Goal: Information Seeking & Learning: Learn about a topic

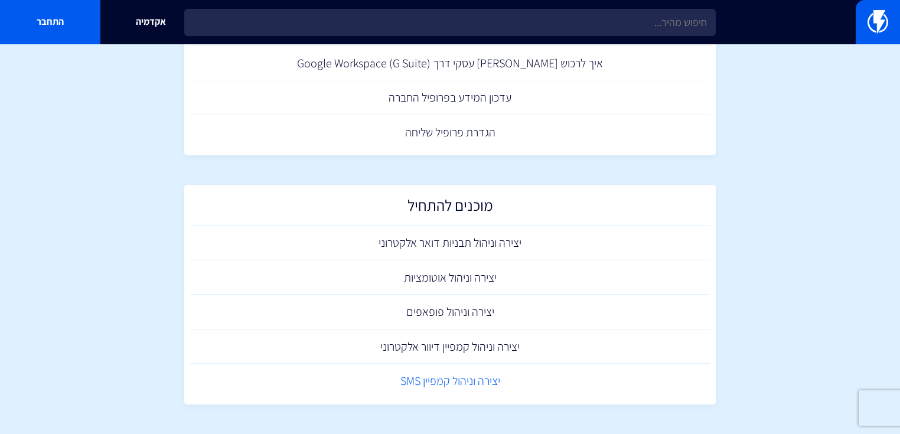
click at [501, 388] on link "יצירה וניהול קמפיין SMS" at bounding box center [450, 381] width 520 height 35
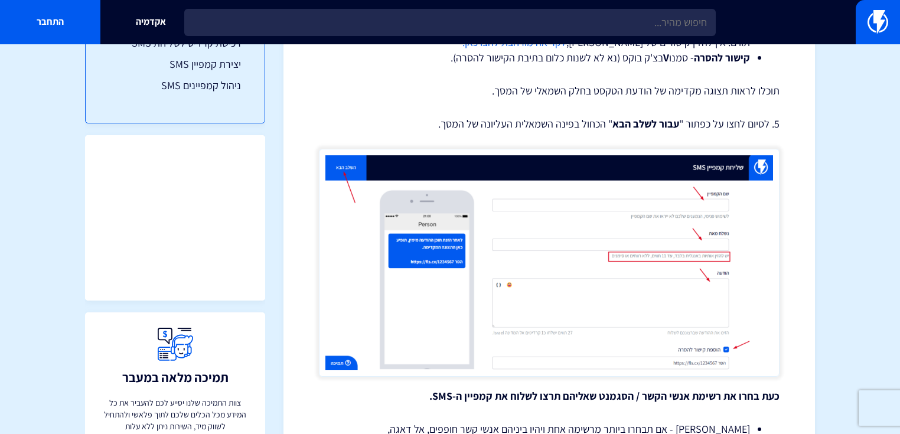
scroll to position [123, 0]
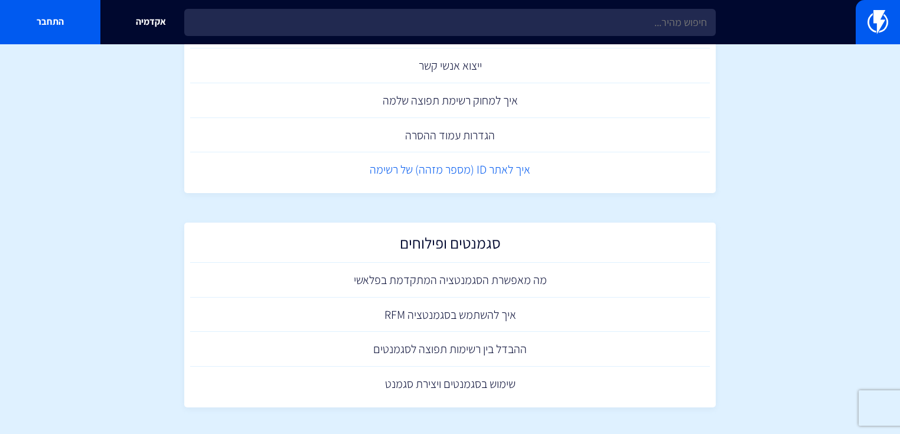
scroll to position [561, 0]
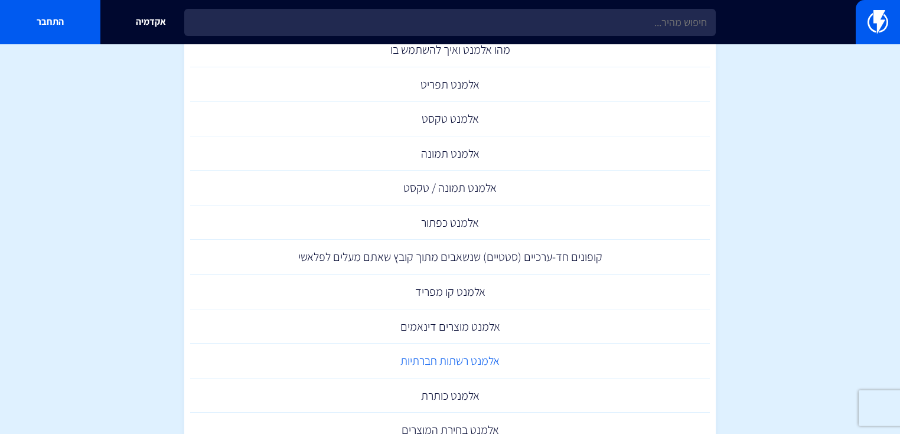
scroll to position [378, 0]
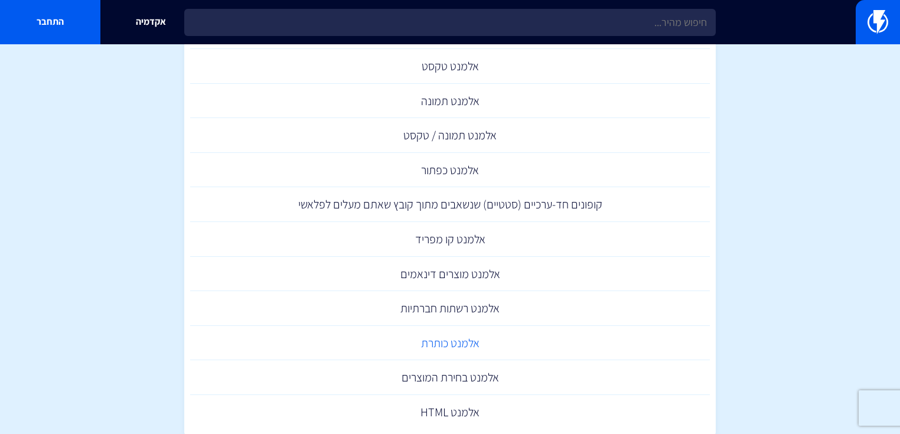
drag, startPoint x: 471, startPoint y: 344, endPoint x: 479, endPoint y: 340, distance: 8.5
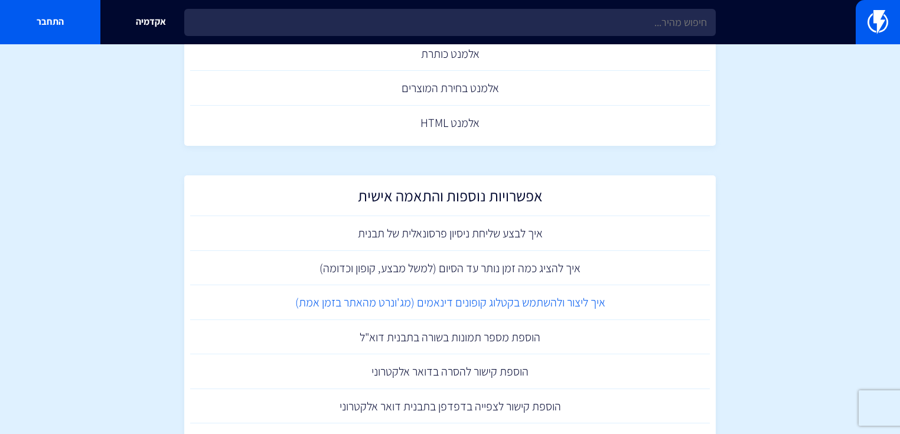
scroll to position [709, 0]
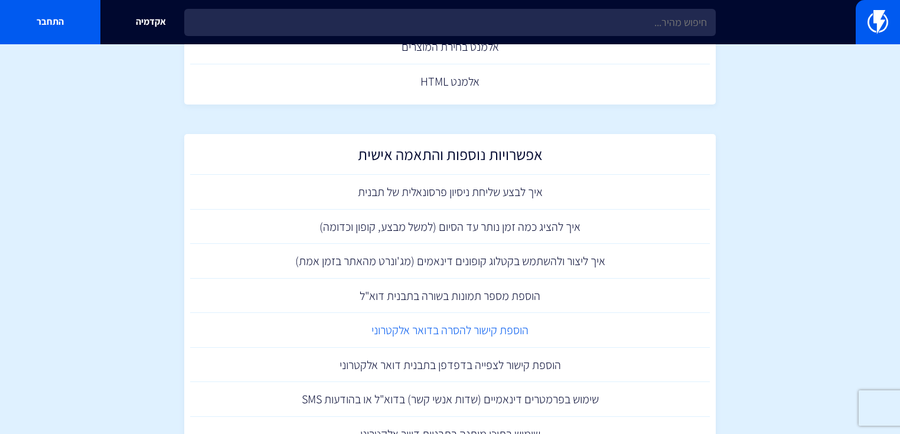
drag, startPoint x: 487, startPoint y: 324, endPoint x: 494, endPoint y: 318, distance: 9.2
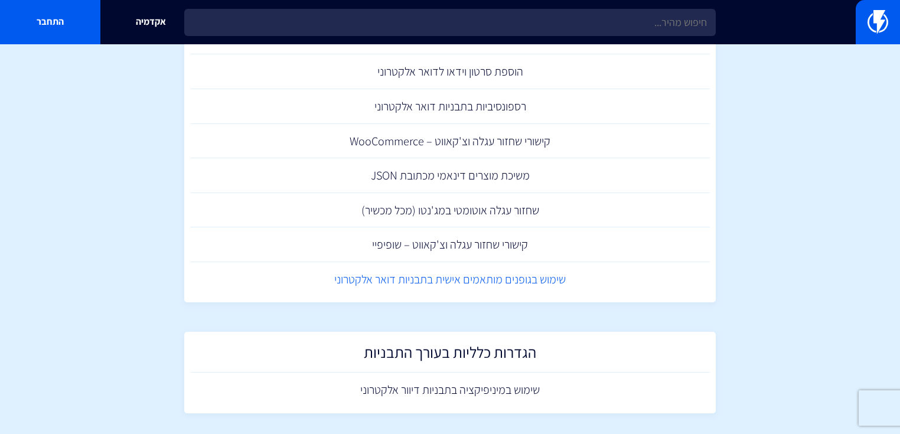
scroll to position [1114, 0]
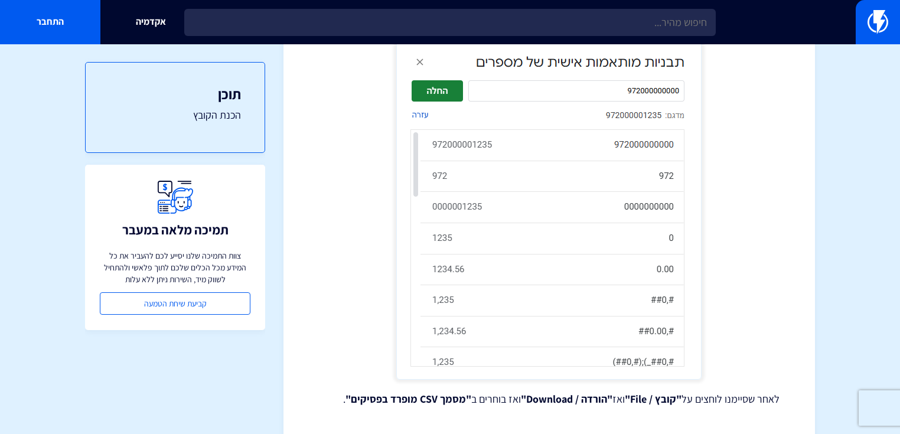
scroll to position [3145, 0]
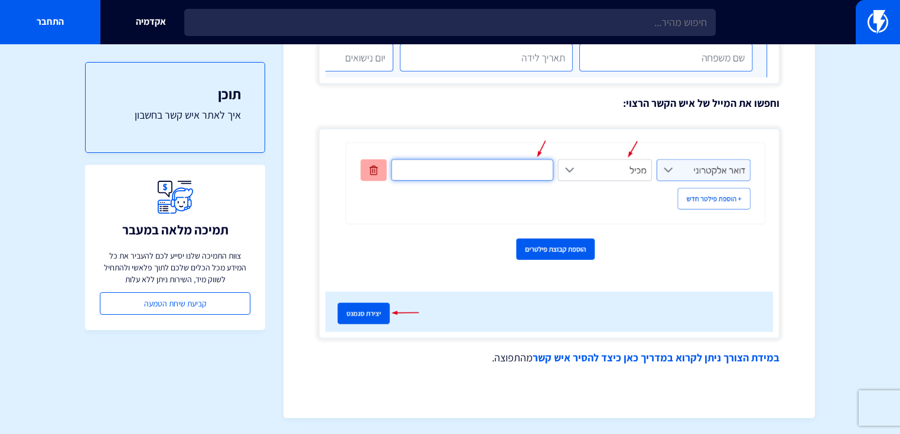
scroll to position [1419, 0]
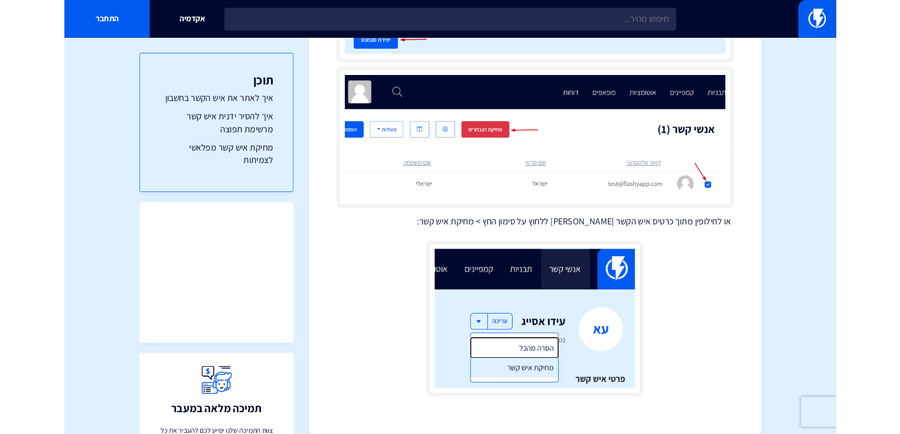
scroll to position [3174, 0]
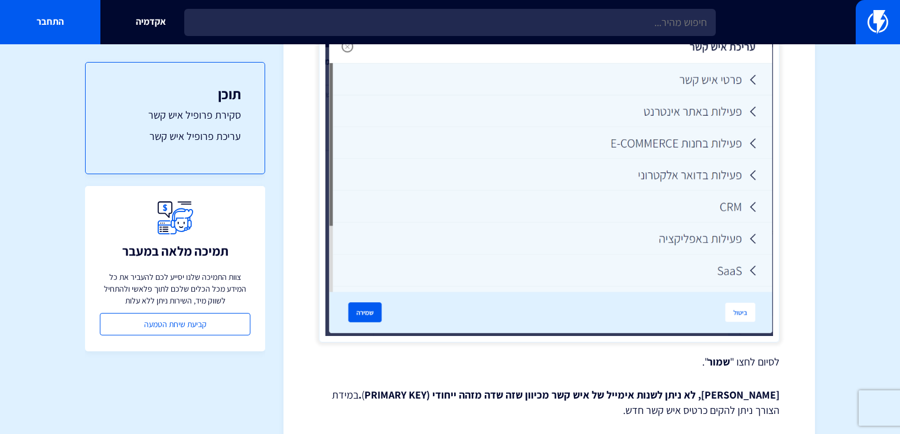
scroll to position [1515, 0]
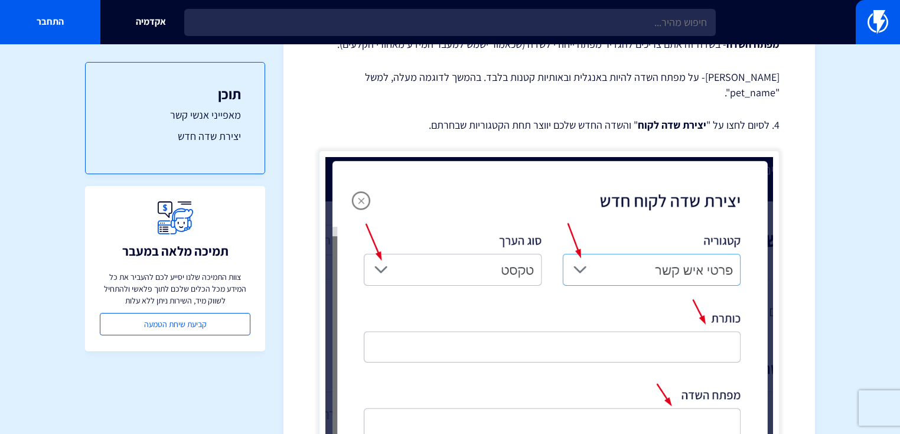
scroll to position [2408, 0]
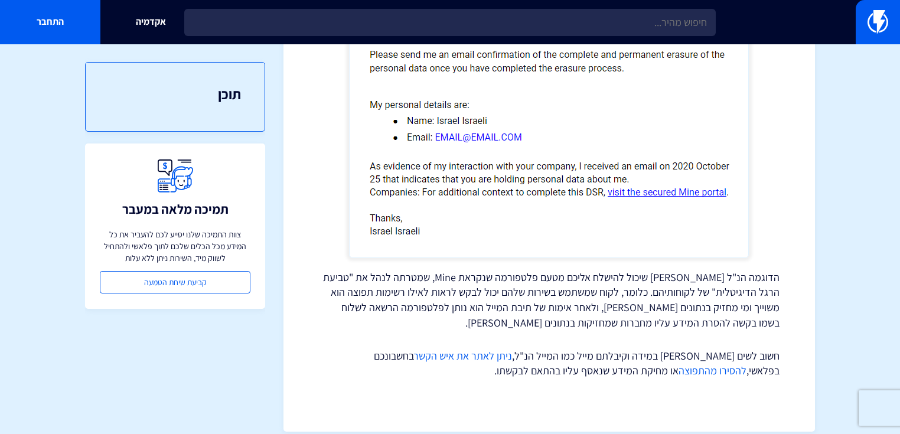
scroll to position [516, 0]
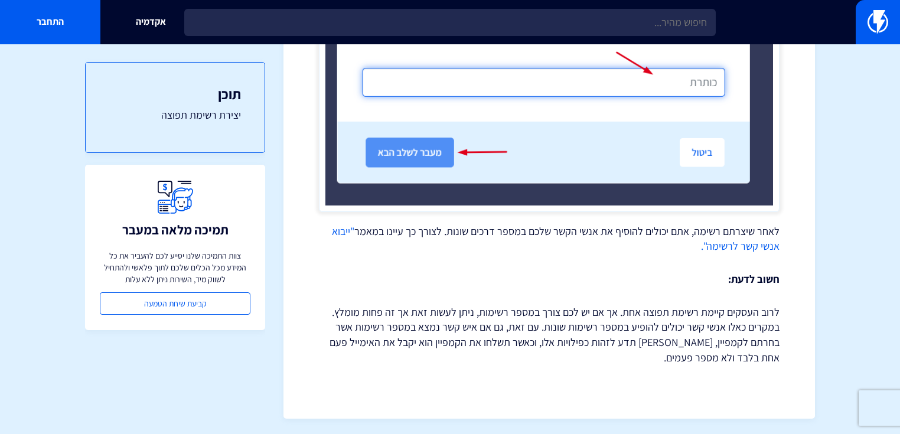
scroll to position [902, 0]
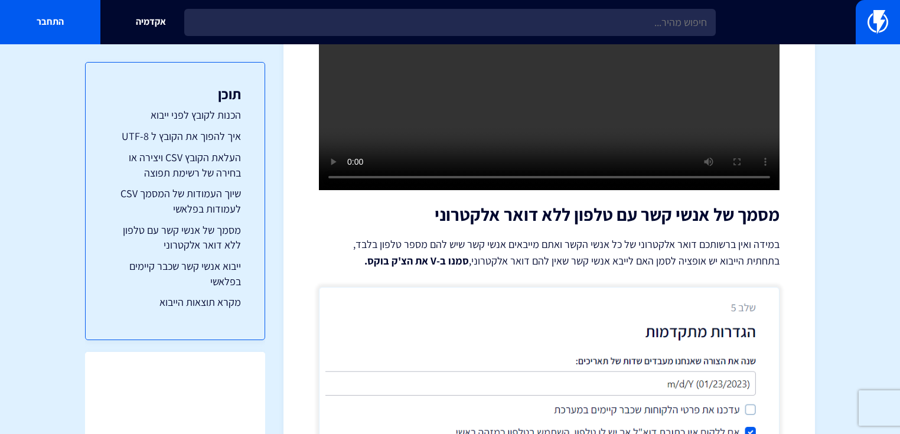
scroll to position [4097, 0]
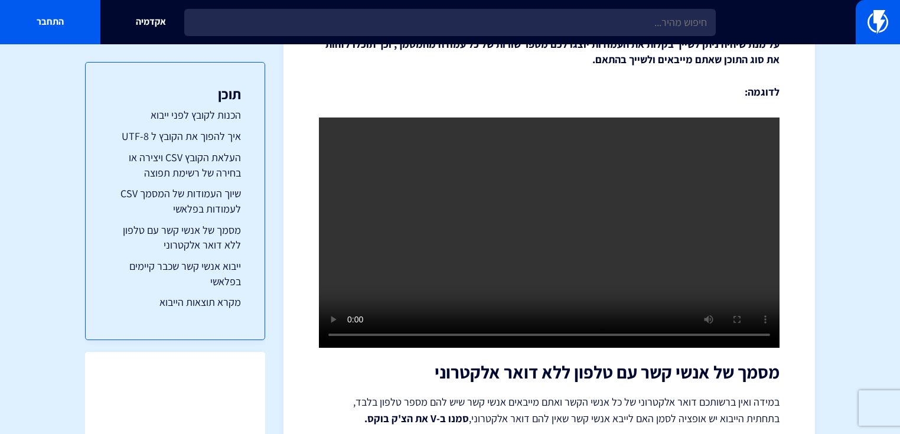
click at [577, 220] on video at bounding box center [549, 233] width 461 height 230
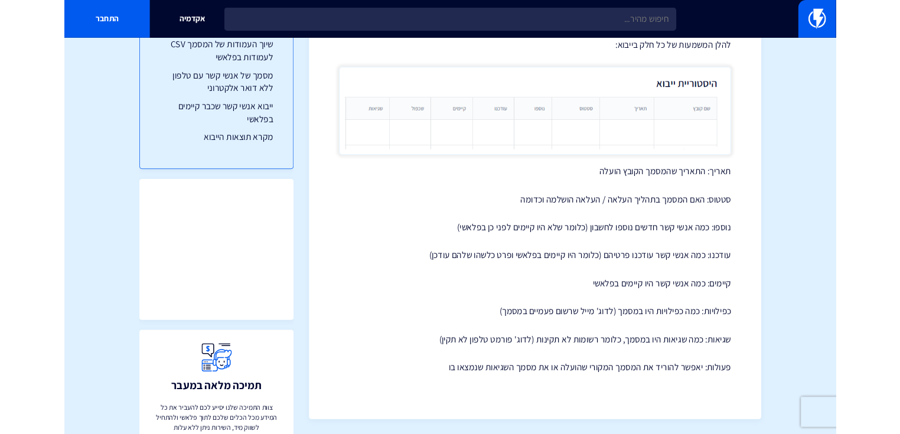
scroll to position [5185, 0]
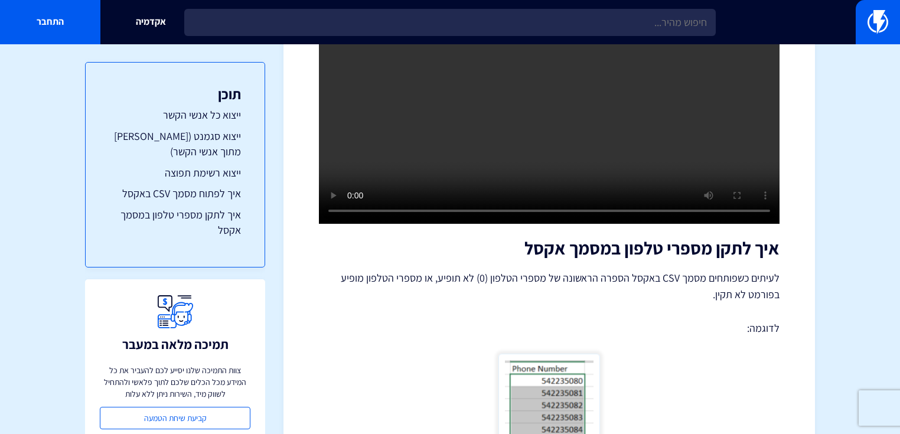
scroll to position [2458, 0]
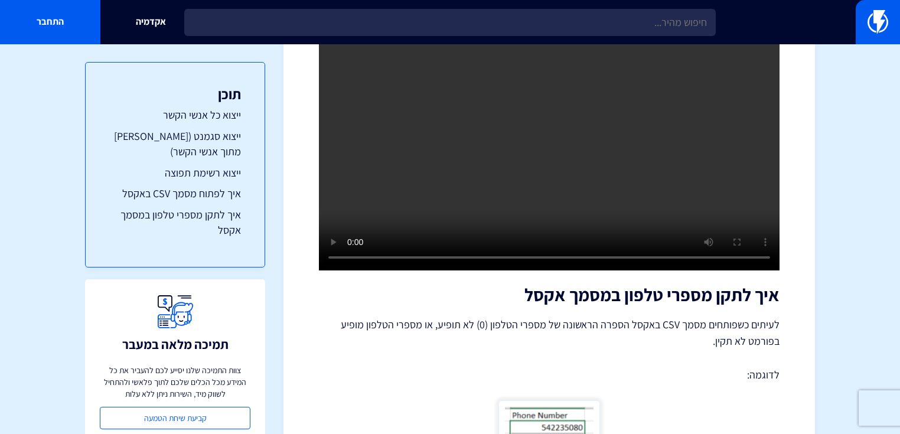
click at [558, 167] on video at bounding box center [549, 155] width 461 height 230
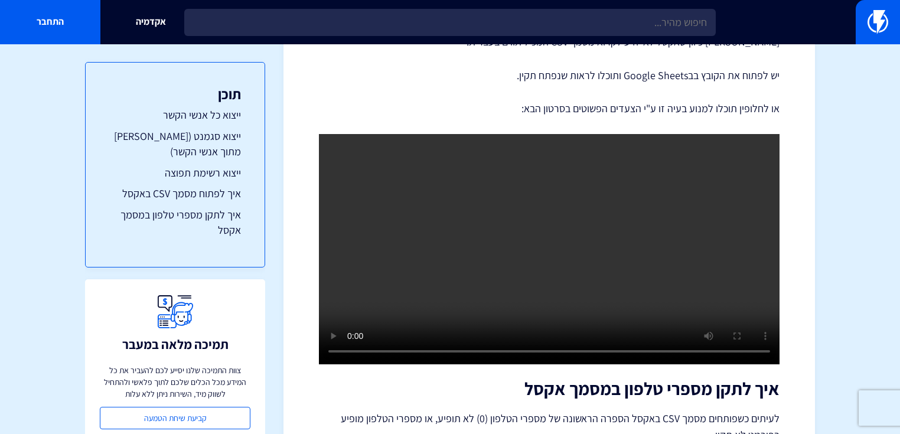
scroll to position [2363, 0]
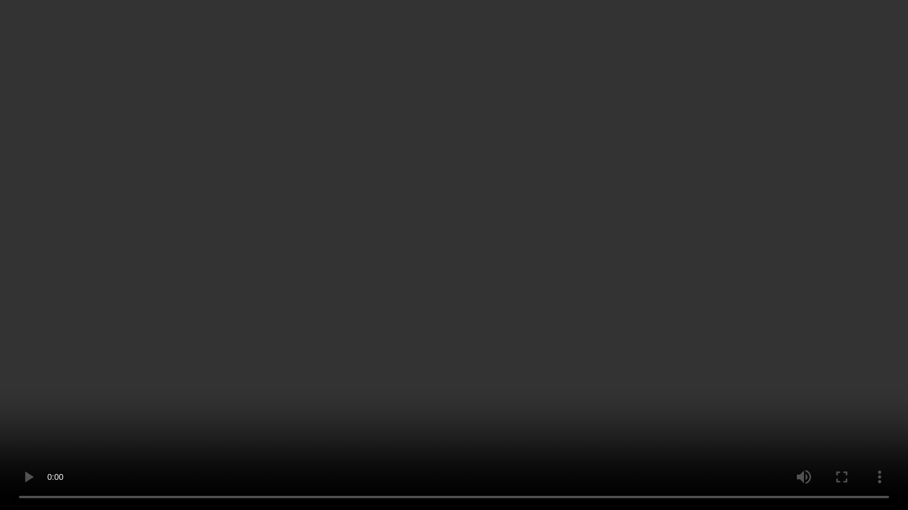
click at [106, 406] on video at bounding box center [454, 255] width 908 height 510
click at [220, 392] on video at bounding box center [454, 255] width 908 height 510
click at [826, 149] on video at bounding box center [454, 255] width 908 height 510
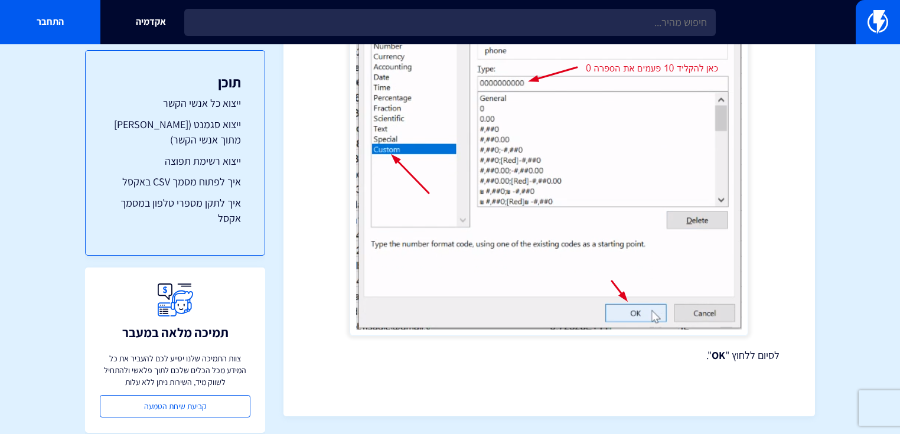
scroll to position [19, 0]
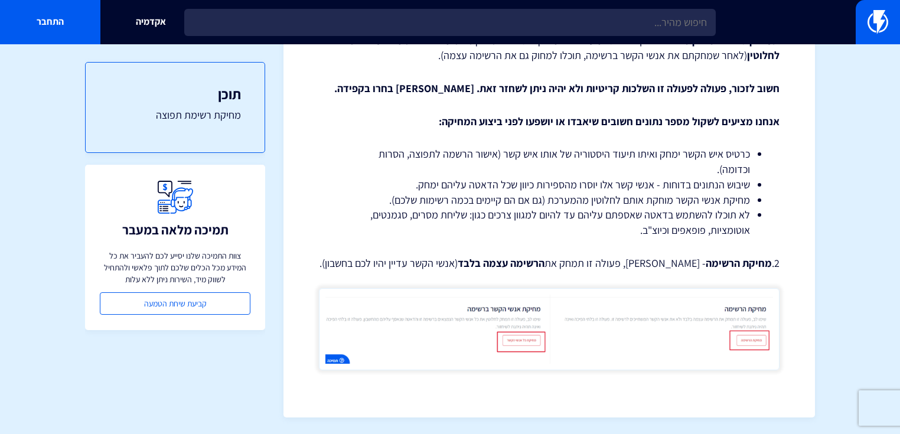
scroll to position [711, 0]
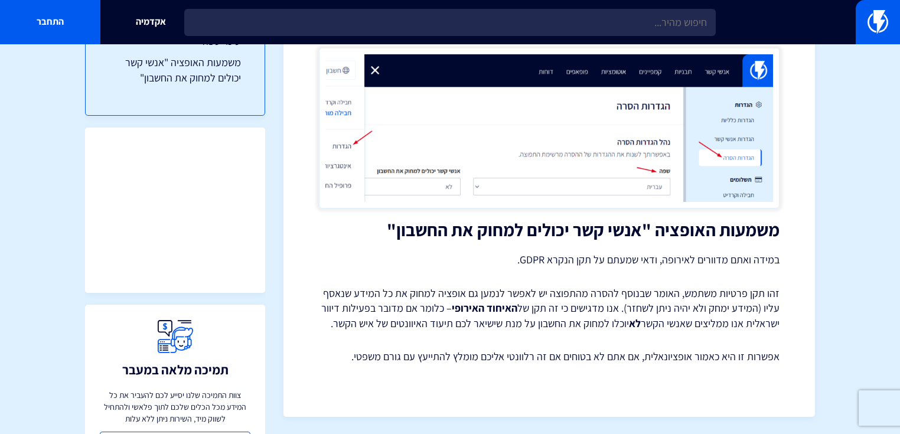
scroll to position [118, 0]
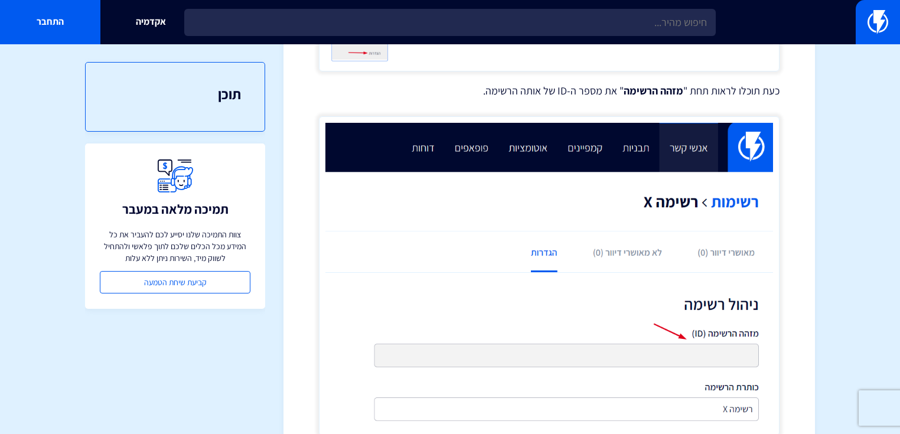
scroll to position [685, 0]
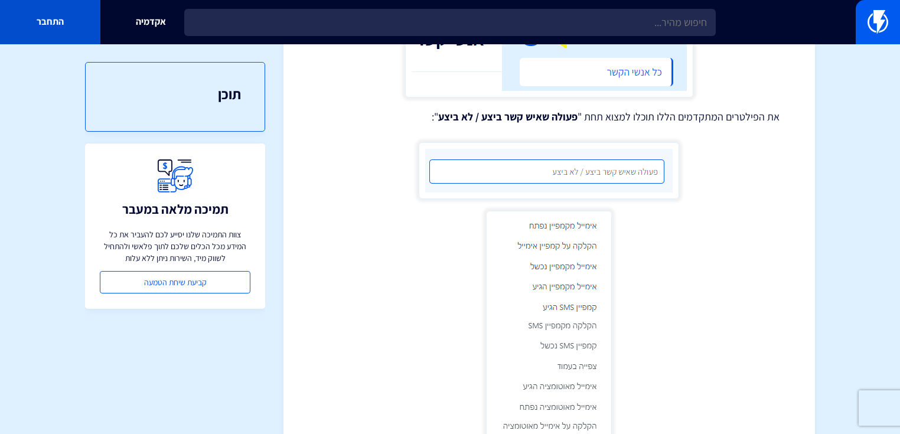
scroll to position [269, 0]
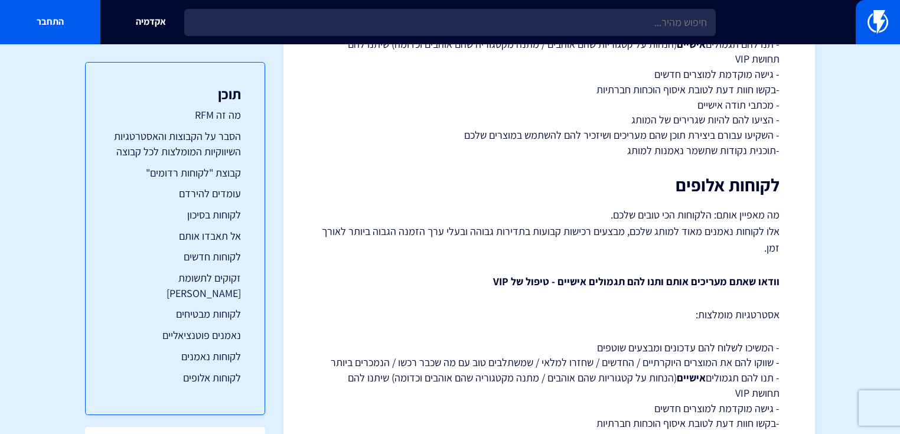
scroll to position [2728, 0]
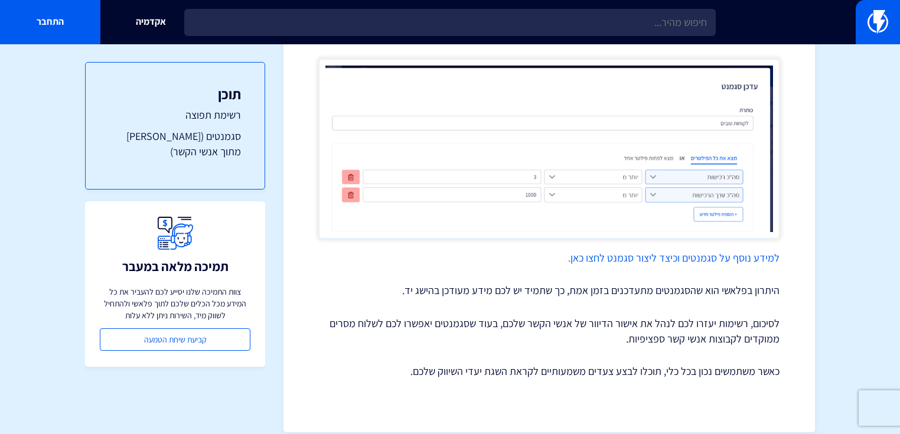
scroll to position [717, 0]
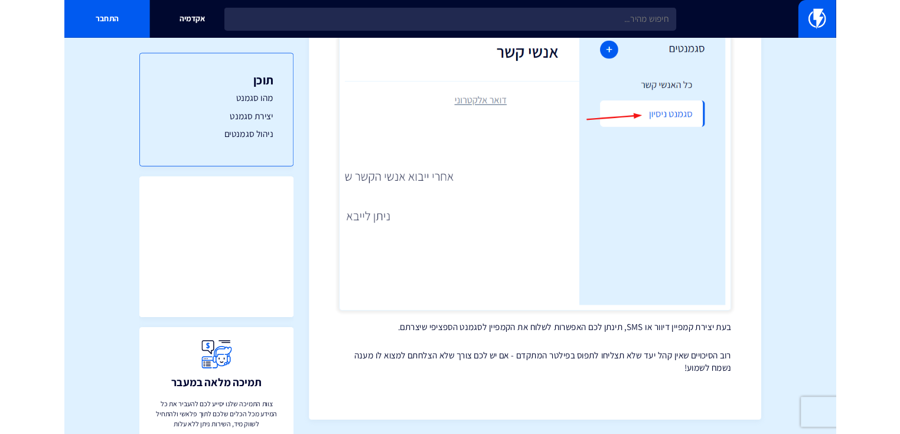
scroll to position [2073, 0]
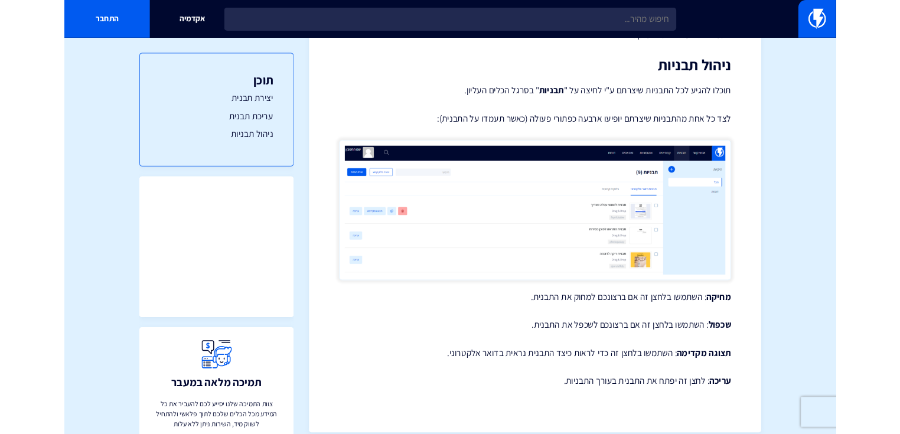
scroll to position [1759, 0]
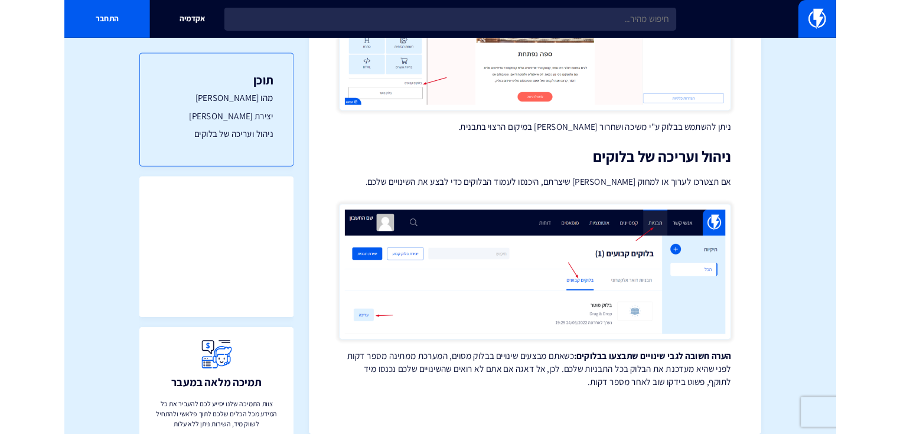
scroll to position [1544, 0]
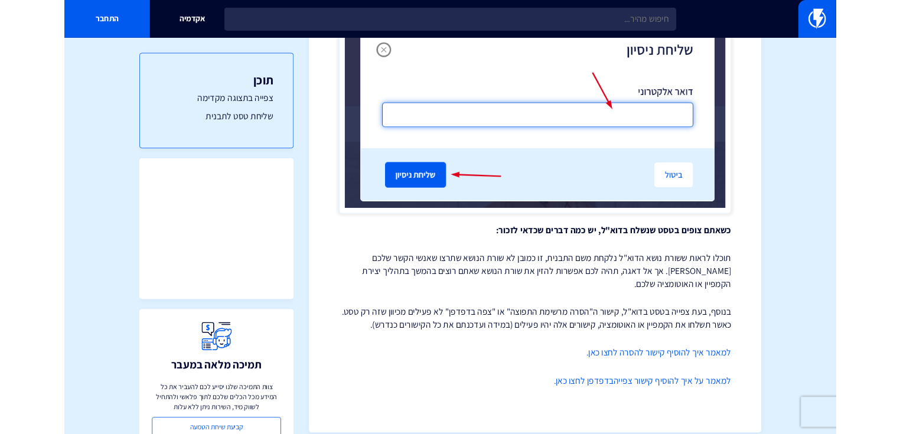
scroll to position [1014, 0]
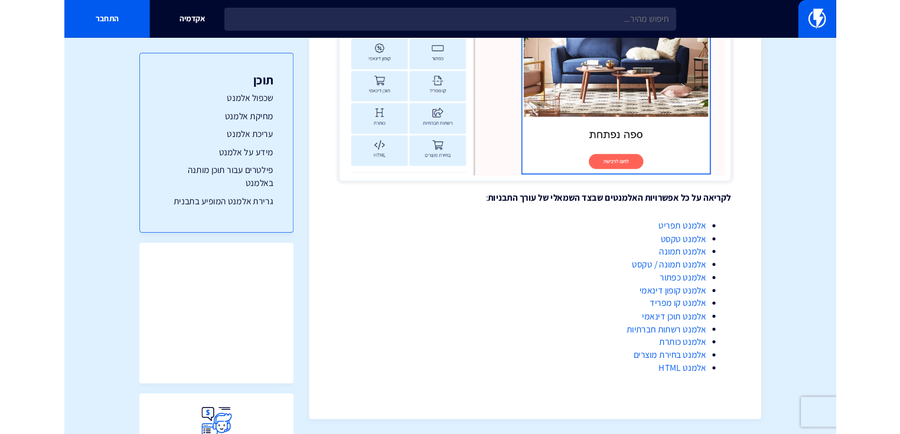
scroll to position [2504, 0]
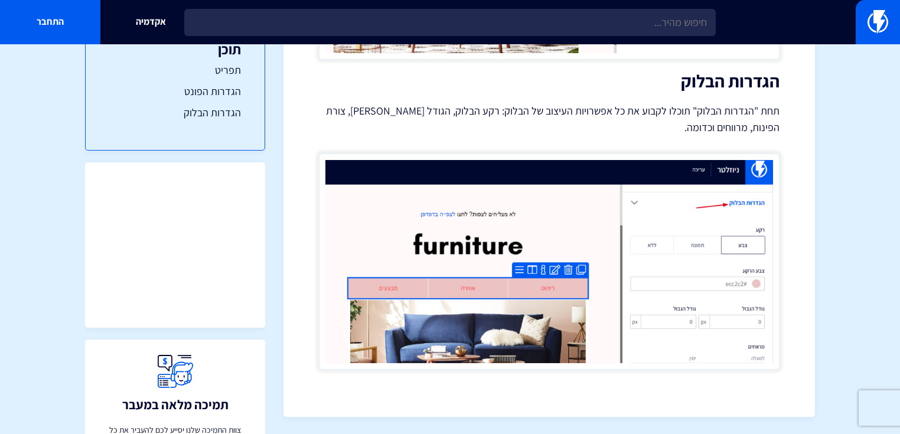
scroll to position [123, 0]
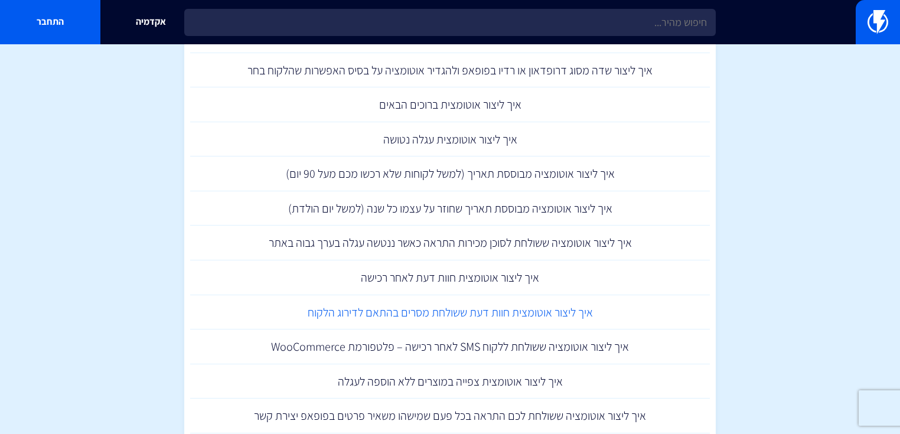
scroll to position [976, 0]
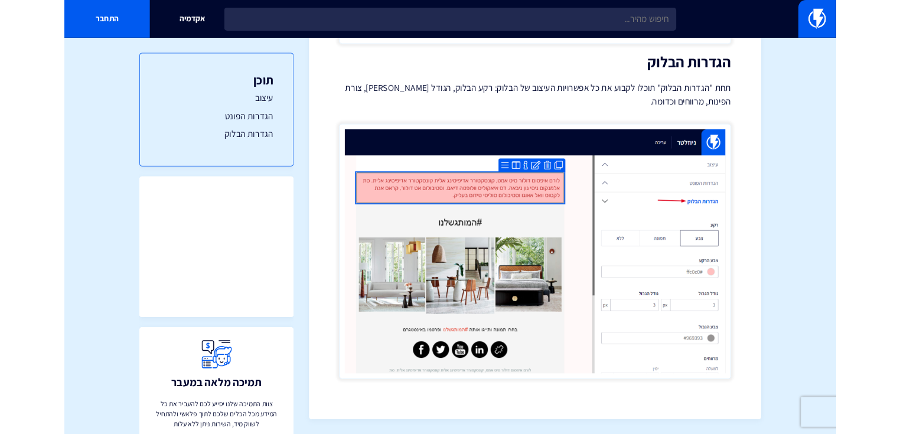
scroll to position [1241, 0]
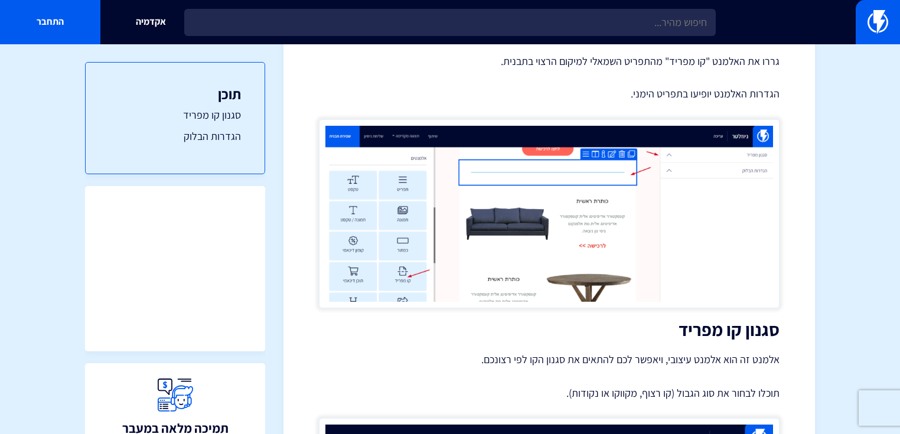
scroll to position [142, 0]
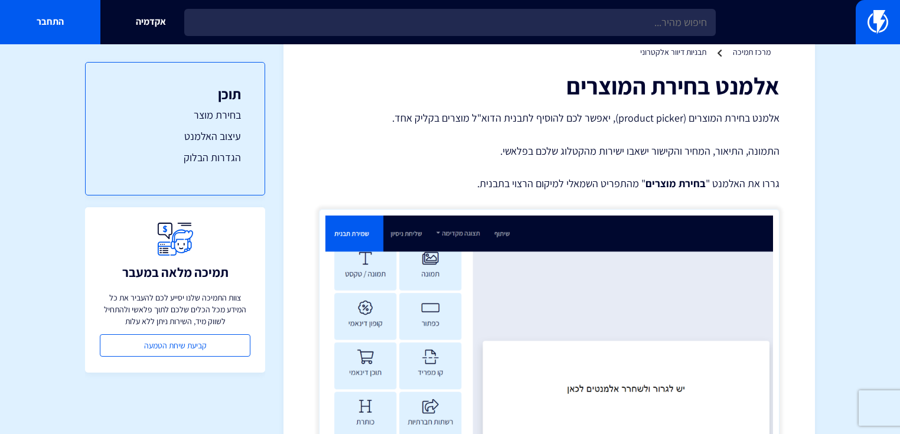
scroll to position [47, 0]
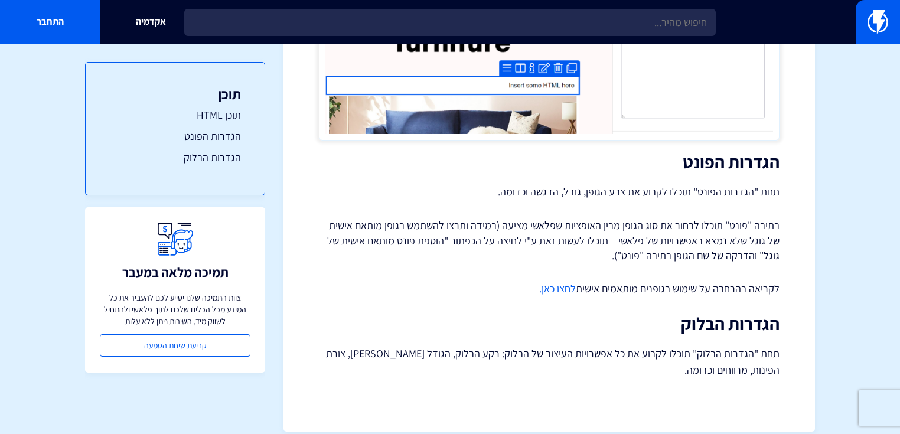
scroll to position [629, 0]
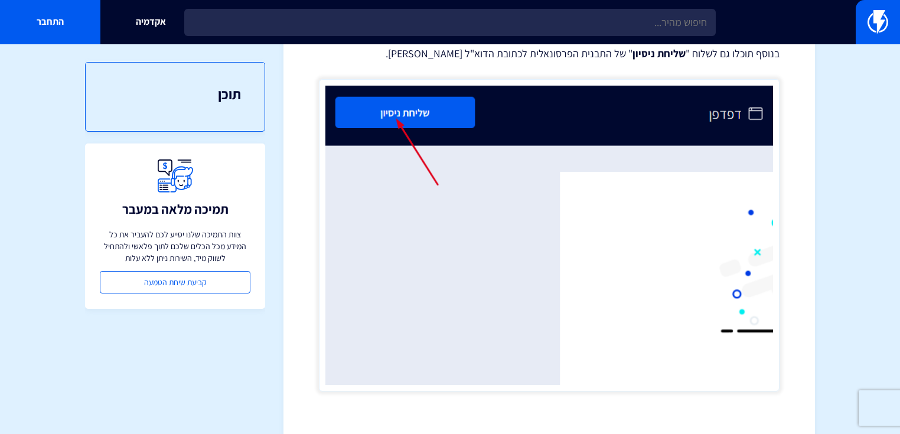
scroll to position [763, 0]
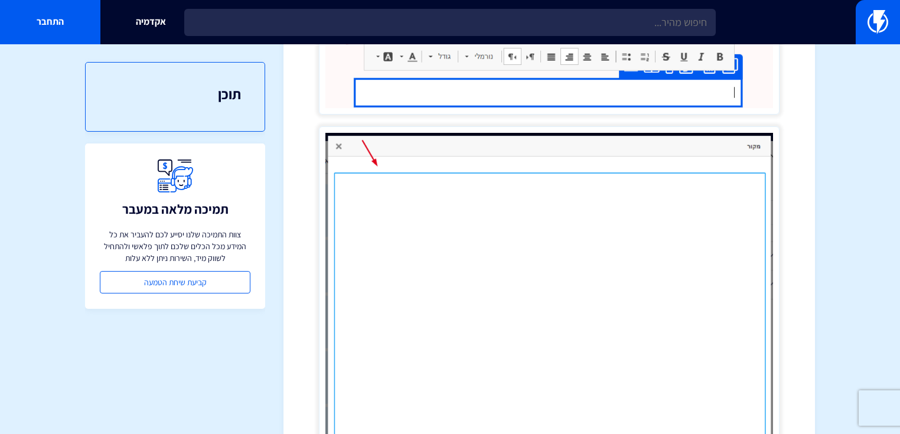
scroll to position [331, 0]
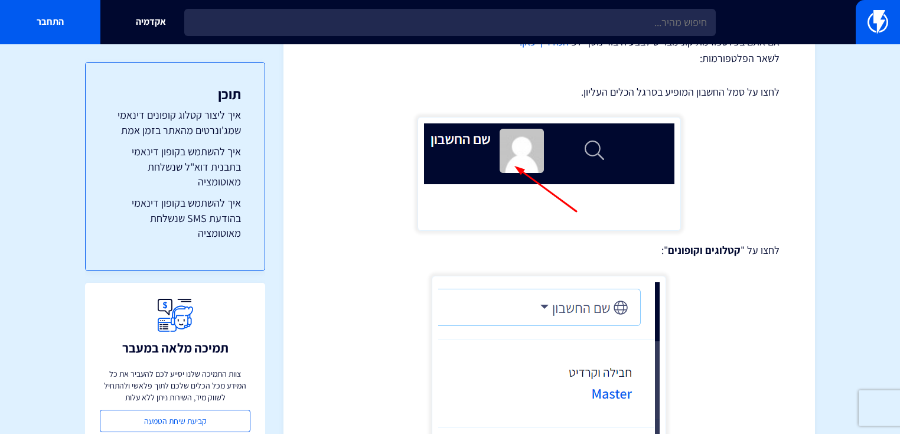
scroll to position [47, 0]
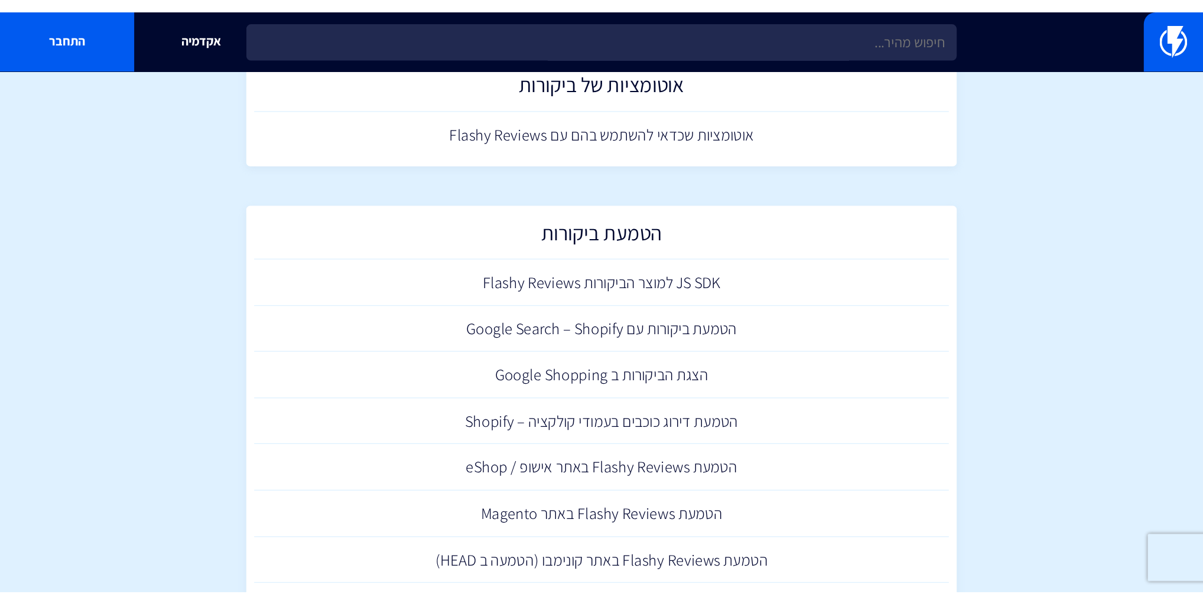
scroll to position [246, 0]
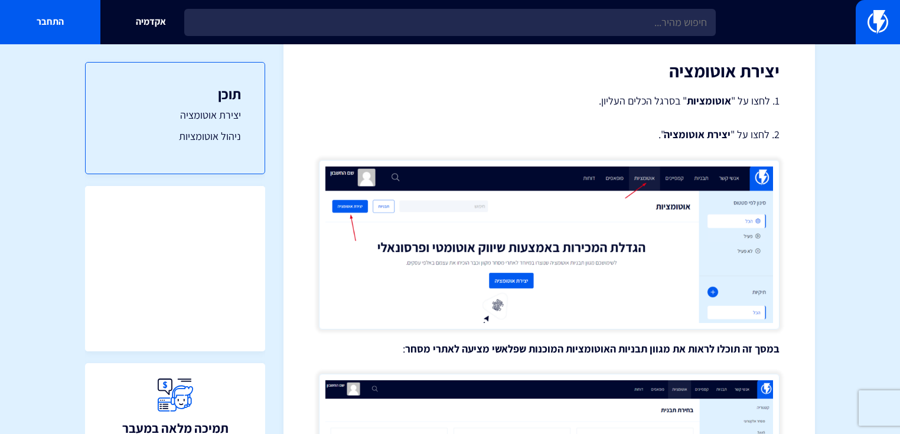
scroll to position [236, 0]
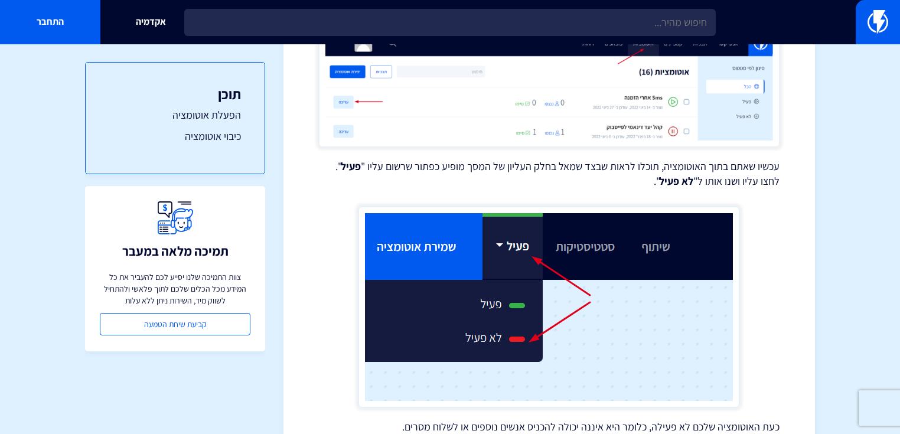
scroll to position [971, 0]
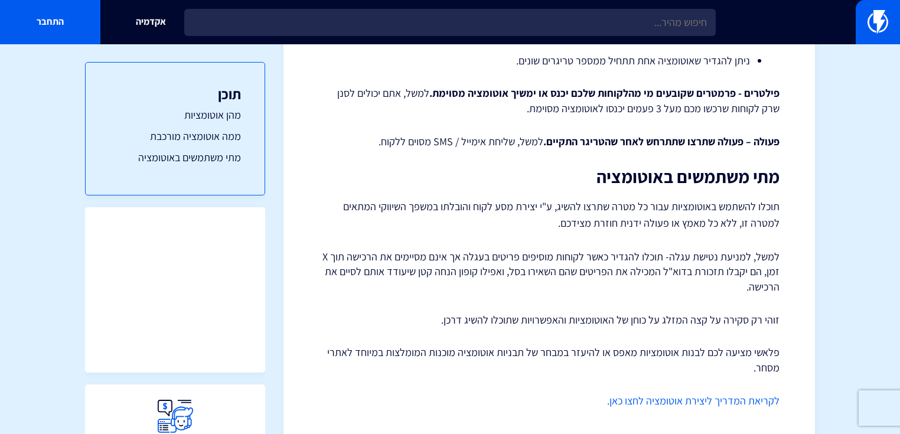
scroll to position [558, 0]
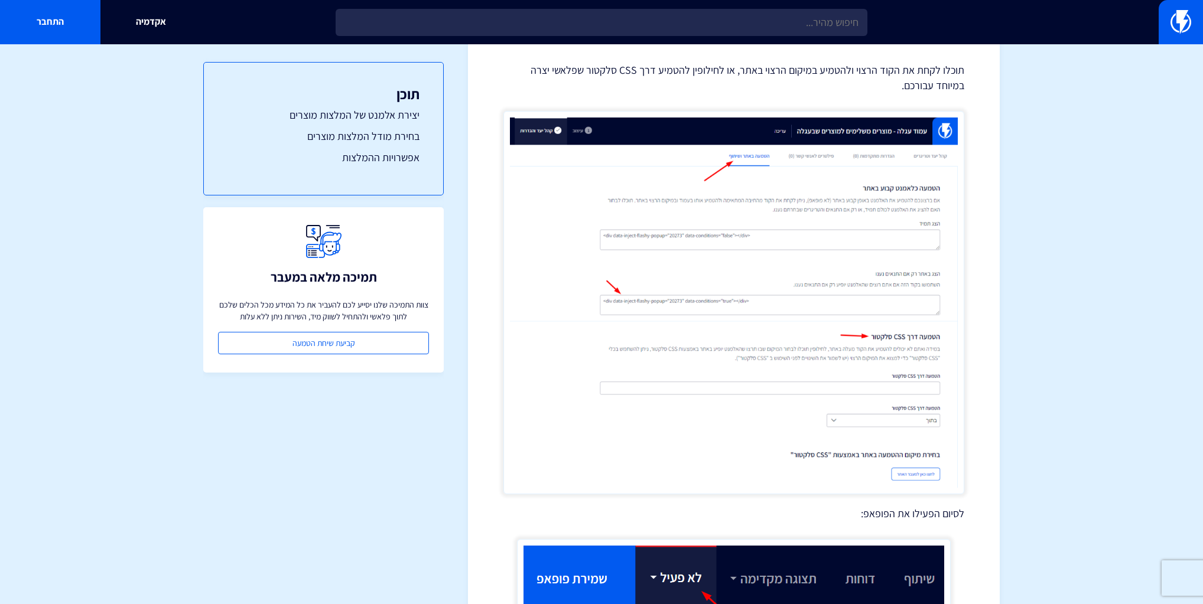
scroll to position [3036, 0]
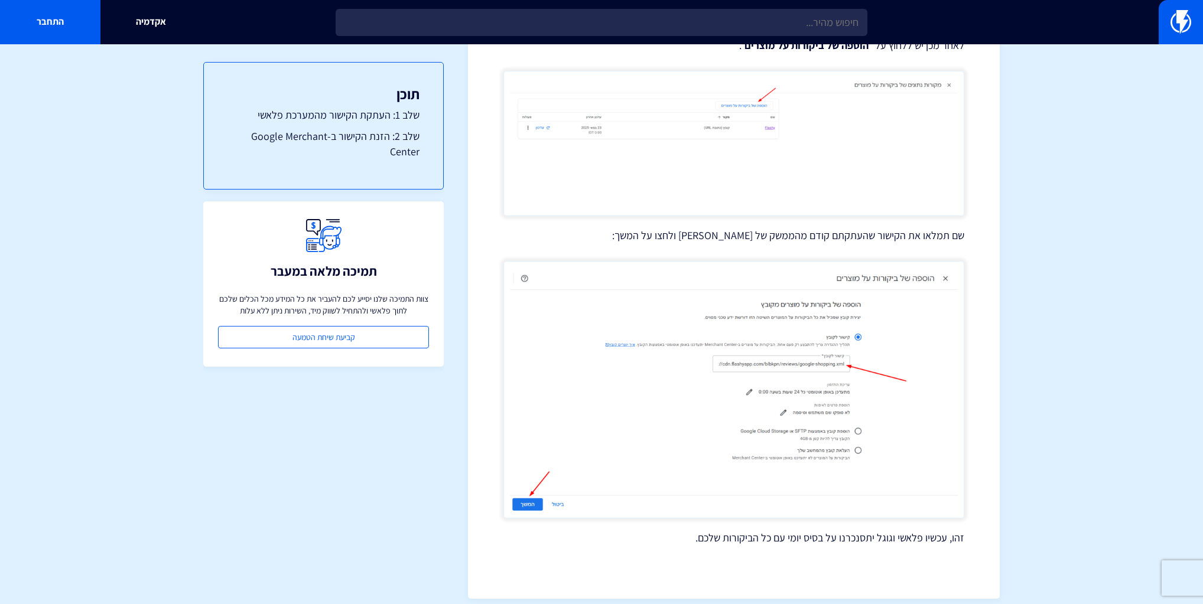
scroll to position [873, 0]
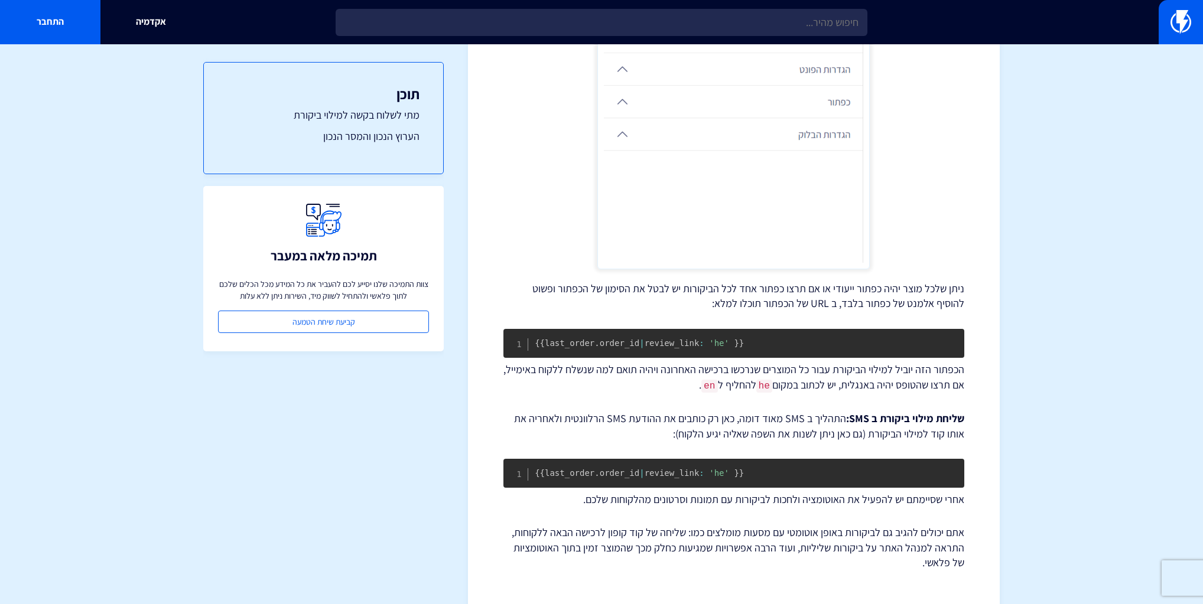
scroll to position [1675, 0]
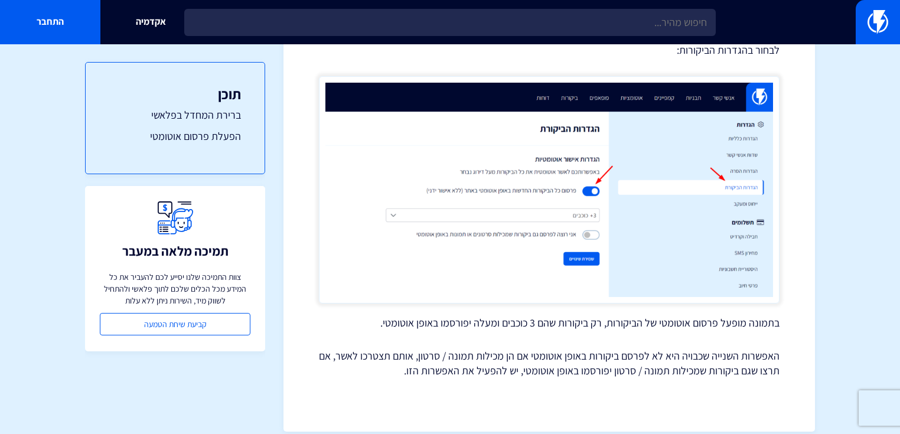
scroll to position [535, 0]
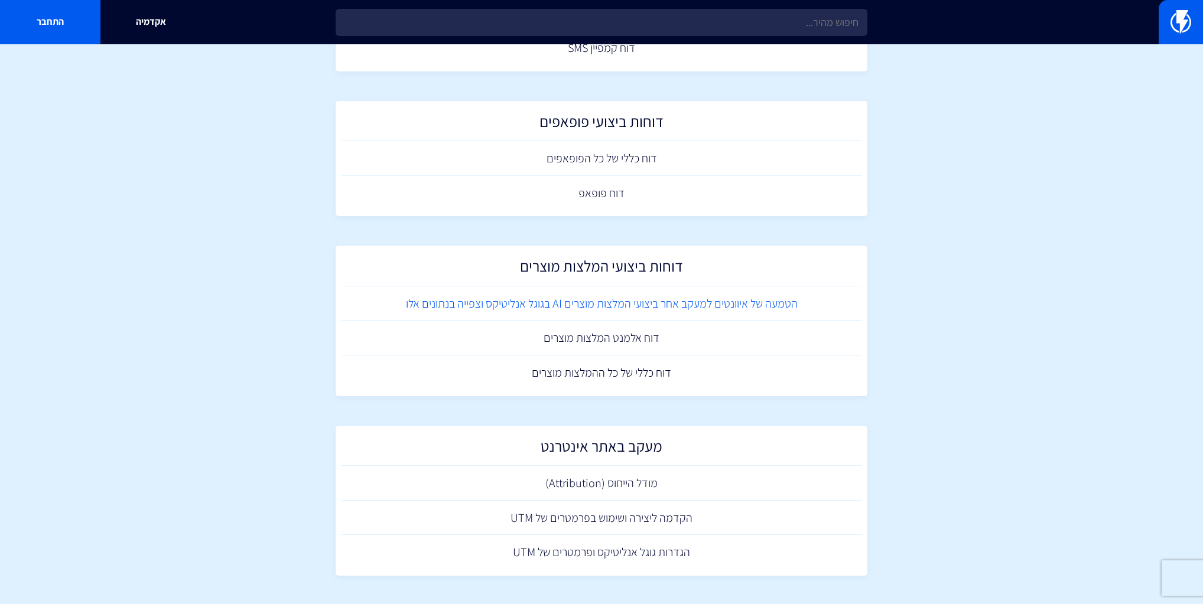
scroll to position [653, 0]
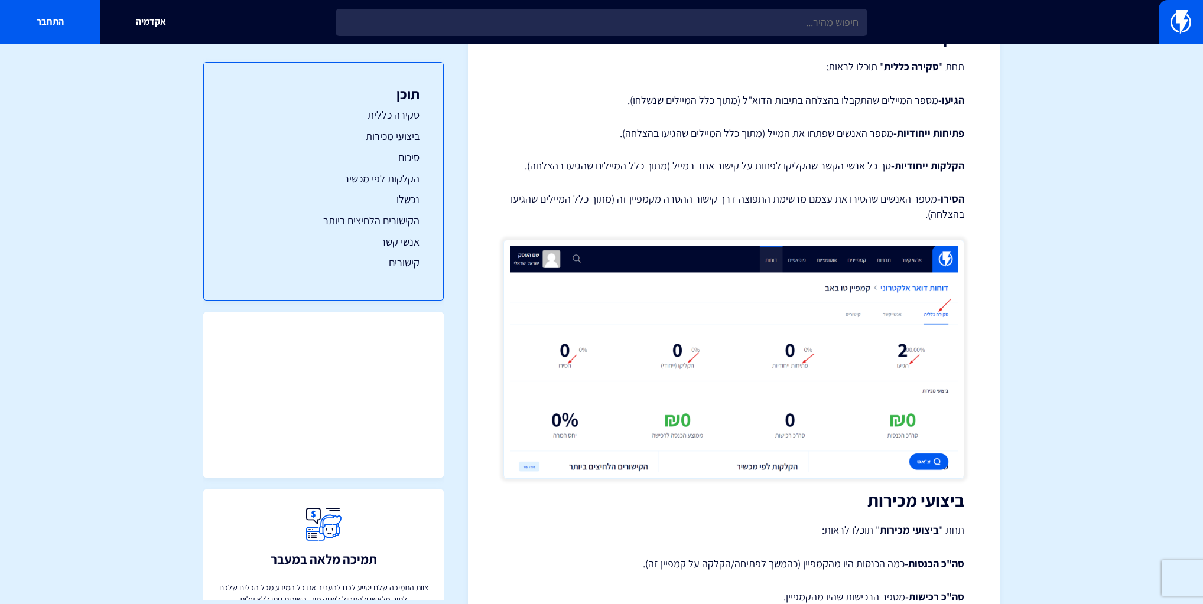
scroll to position [520, 0]
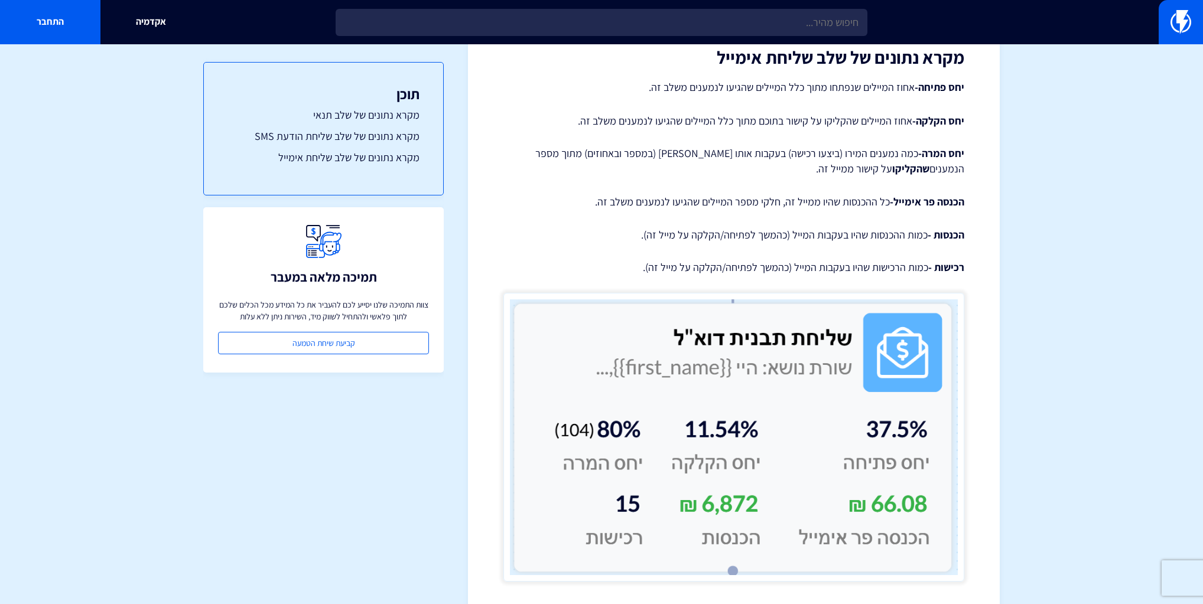
scroll to position [1990, 0]
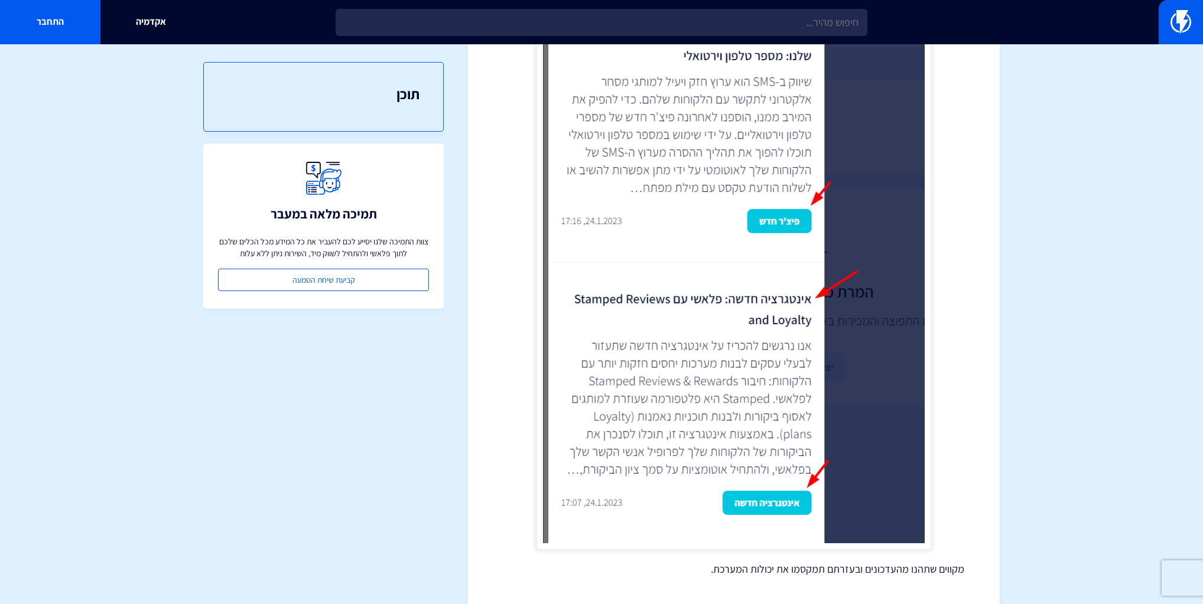
scroll to position [645, 0]
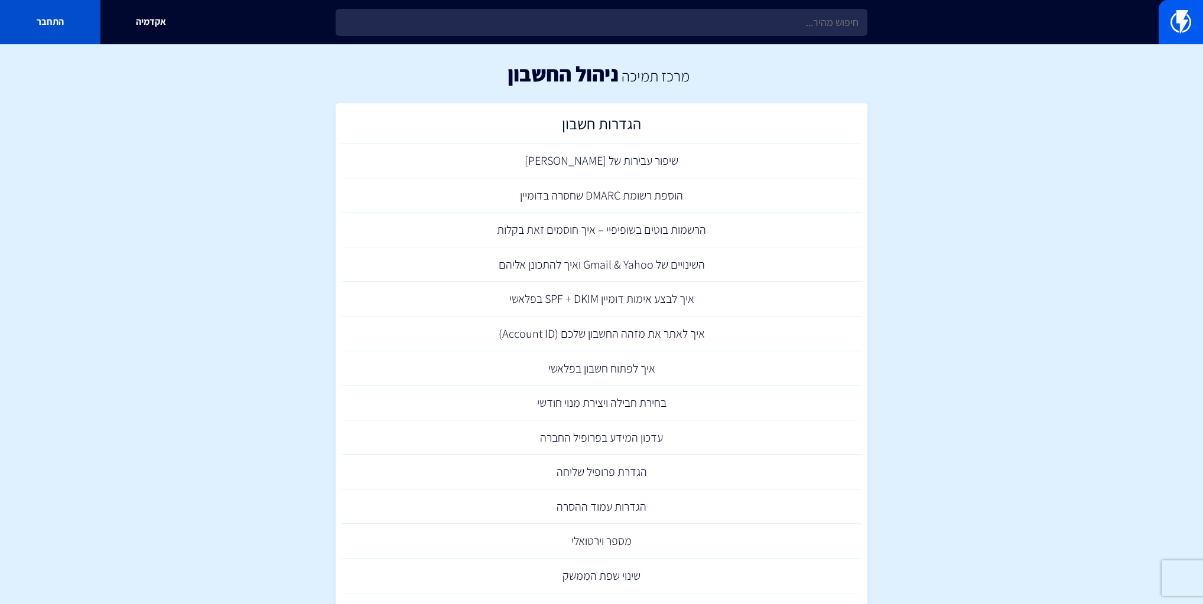
click at [81, 20] on link "התחבר" at bounding box center [50, 22] width 100 height 44
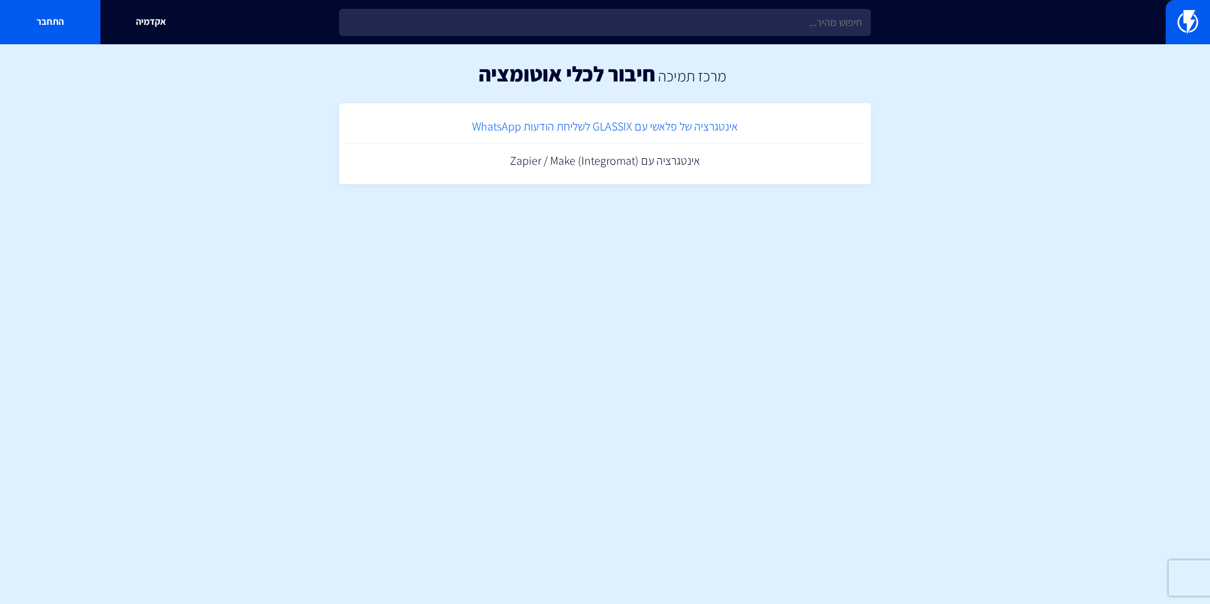
click at [707, 129] on link "אינטגרציה של פלאשי עם GLASSIX לשליחת הודעות WhatsApp" at bounding box center [605, 126] width 520 height 35
click at [636, 161] on link "אינטגרציה עם (Zapier / Make (Integromat" at bounding box center [605, 161] width 520 height 35
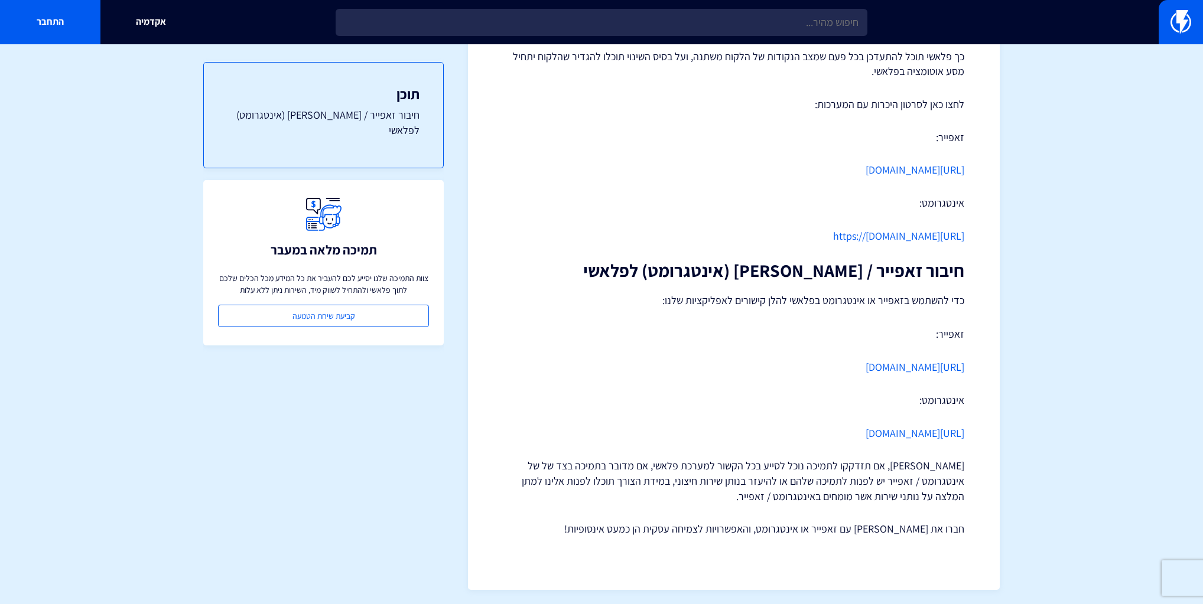
scroll to position [246, 0]
